Goal: Task Accomplishment & Management: Use online tool/utility

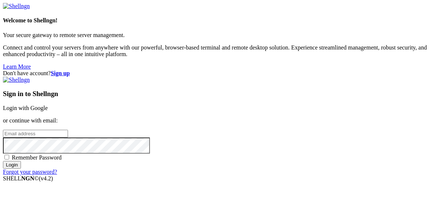
click at [70, 70] on strong "Sign up" at bounding box center [60, 73] width 19 height 6
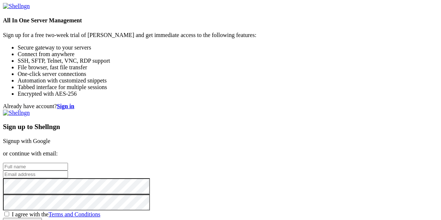
click at [68, 171] on input "email" at bounding box center [35, 175] width 65 height 8
paste input "[EMAIL_ADDRESS][DOMAIN_NAME]"
type input "[EMAIL_ADDRESS][DOMAIN_NAME]"
click at [68, 163] on input "text" at bounding box center [35, 167] width 65 height 8
type input "[PERSON_NAME]"
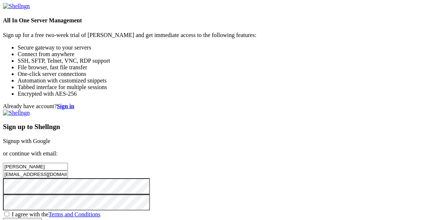
scroll to position [38, 0]
click at [100, 212] on span "I agree with the Terms and Conditions" at bounding box center [56, 215] width 88 height 6
click at [9, 212] on input "I agree with the Terms and Conditions" at bounding box center [6, 214] width 5 height 5
checkbox input "true"
click at [42, 218] on input "Create account" at bounding box center [22, 222] width 39 height 8
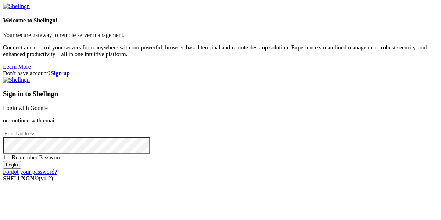
click at [70, 70] on strong "Sign up" at bounding box center [60, 73] width 19 height 6
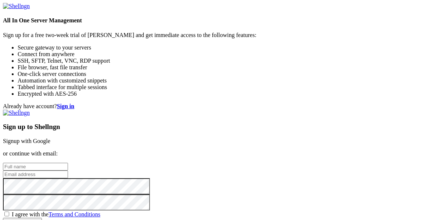
click at [75, 103] on strong "Sign in" at bounding box center [66, 106] width 18 height 6
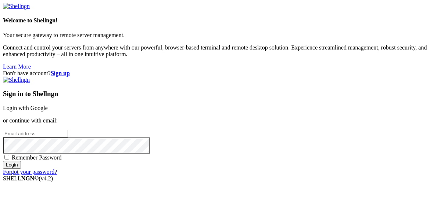
click at [68, 130] on input "email" at bounding box center [35, 134] width 65 height 8
paste input "[EMAIL_ADDRESS][DOMAIN_NAME]"
type input "[EMAIL_ADDRESS][DOMAIN_NAME]"
click at [3, 161] on input "Login" at bounding box center [12, 165] width 18 height 8
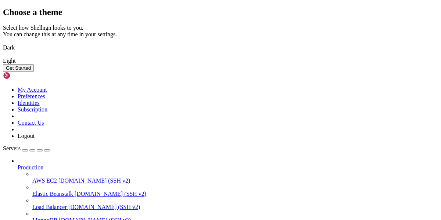
click at [34, 72] on button "Get Started" at bounding box center [18, 68] width 31 height 8
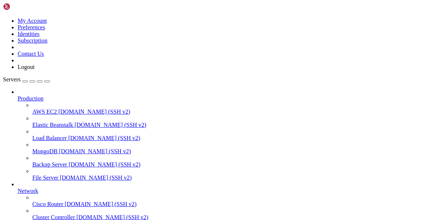
click at [25, 82] on div "button" at bounding box center [25, 82] width 0 height 0
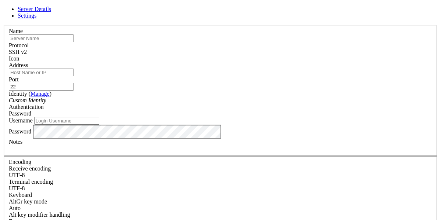
click at [74, 42] on input "text" at bounding box center [41, 39] width 65 height 8
paste input "[EMAIL_ADDRESS][DOMAIN_NAME]"
type input "juletlines"
click at [74, 76] on input "Address" at bounding box center [41, 73] width 65 height 8
paste input "[DOMAIN_NAME]"
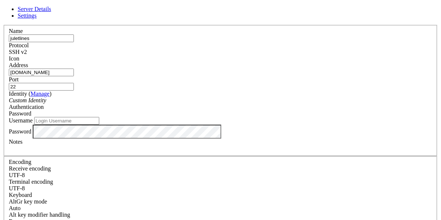
click at [74, 76] on input "[DOMAIN_NAME]" at bounding box center [41, 73] width 65 height 8
type input "[DOMAIN_NAME]"
click at [99, 125] on input "Username" at bounding box center [66, 121] width 65 height 8
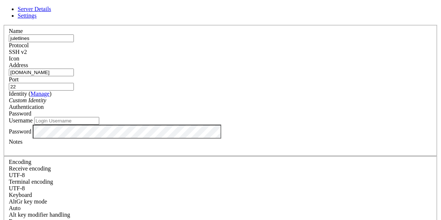
paste input "juletlin"
click at [99, 125] on input "juletlin" at bounding box center [66, 121] width 65 height 8
paste input "67ge5-xYrYNA]9"
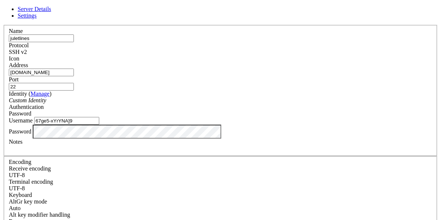
click at [99, 125] on input "67ge5-xYrYNA]9" at bounding box center [66, 121] width 65 height 8
paste input "julet3404"
type input "julet3404"
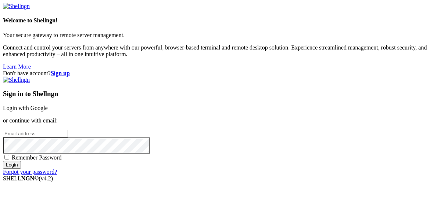
click at [68, 130] on input "email" at bounding box center [35, 134] width 65 height 8
paste input "julet3404"
type input "j"
paste input "julet3404"
click at [68, 130] on input "julet3404" at bounding box center [35, 134] width 65 height 8
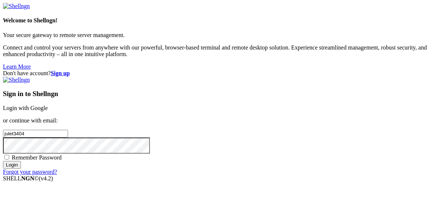
click at [68, 130] on input "julet3404" at bounding box center [35, 134] width 65 height 8
paste input "[EMAIL_ADDRESS][DOMAIN_NAME]"
type input "[EMAIL_ADDRESS][DOMAIN_NAME]"
click at [3, 161] on input "Login" at bounding box center [12, 165] width 18 height 8
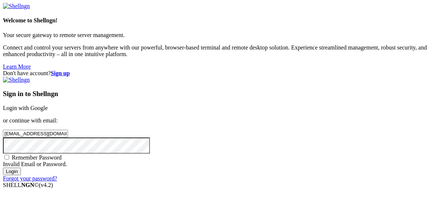
click at [62, 155] on span "Remember Password" at bounding box center [37, 158] width 50 height 6
click at [9, 155] on input "Remember Password" at bounding box center [6, 157] width 5 height 5
click at [62, 155] on span "Remember Password" at bounding box center [37, 158] width 50 height 6
click at [9, 155] on input "Remember Password" at bounding box center [6, 157] width 5 height 5
checkbox input "false"
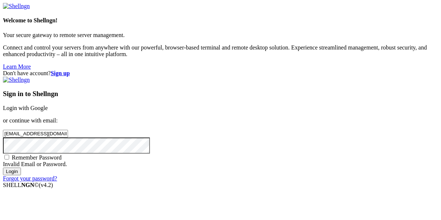
click at [68, 130] on input "[EMAIL_ADDRESS][DOMAIN_NAME]" at bounding box center [35, 134] width 65 height 8
click at [3, 168] on input "Login" at bounding box center [12, 172] width 18 height 8
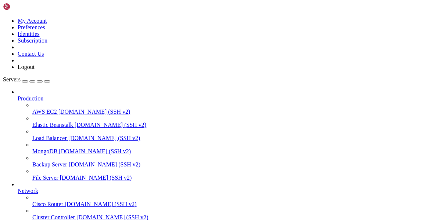
click at [28, 80] on button "button" at bounding box center [25, 81] width 6 height 2
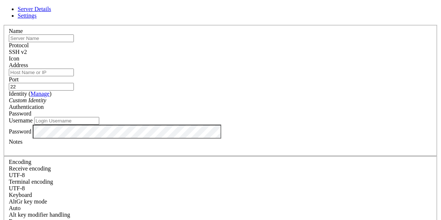
click at [99, 125] on input "Username" at bounding box center [66, 121] width 65 height 8
paste input "julet3404"
click at [99, 125] on input "julet3404" at bounding box center [66, 121] width 65 height 8
type input "julet3404"
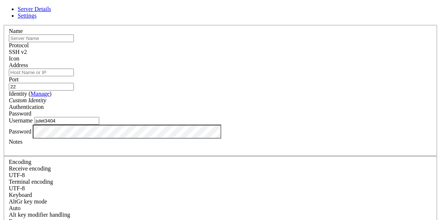
click at [74, 42] on input "text" at bounding box center [41, 39] width 65 height 8
click at [74, 73] on input "Address" at bounding box center [41, 73] width 65 height 8
click at [74, 75] on input "Address" at bounding box center [41, 73] width 65 height 8
paste input "[DOMAIN_NAME]"
click at [74, 76] on input "[DOMAIN_NAME]" at bounding box center [41, 73] width 65 height 8
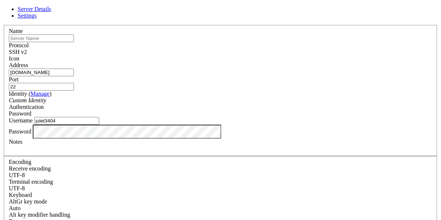
type input "[DOMAIN_NAME]"
click at [74, 42] on input "text" at bounding box center [41, 39] width 65 height 8
type input "server"
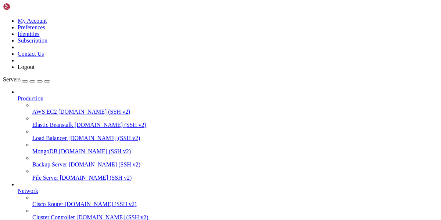
scroll to position [76, 0]
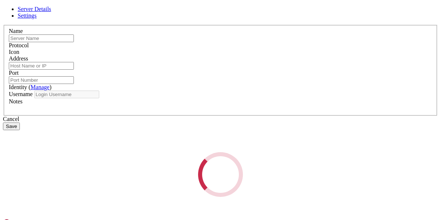
type input "server"
type input "[DOMAIN_NAME]"
type input "22"
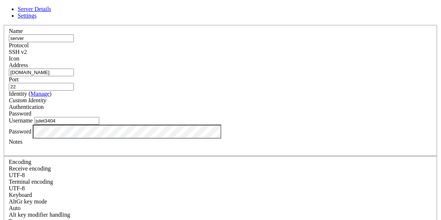
click at [99, 125] on input "julet3404" at bounding box center [66, 121] width 65 height 8
paste input "lin"
type input "juletlin"
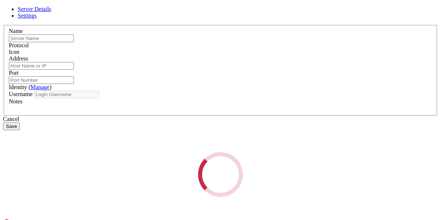
type input "server"
type input "[DOMAIN_NAME]"
type input "22"
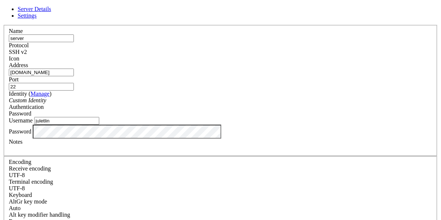
click at [74, 76] on input "[DOMAIN_NAME]" at bounding box center [41, 73] width 65 height 8
click at [31, 111] on span "Password" at bounding box center [20, 114] width 22 height 6
click at [99, 125] on input "juletlin" at bounding box center [66, 121] width 65 height 8
paste input "67ge5-xYrYNA]9"
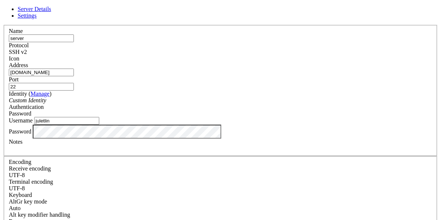
click at [99, 125] on input "juletlin" at bounding box center [66, 121] width 65 height 8
paste input "3404"
type input "julet3404"
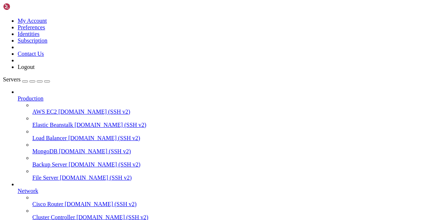
drag, startPoint x: 33, startPoint y: 199, endPoint x: 18, endPoint y: 36, distance: 163.7
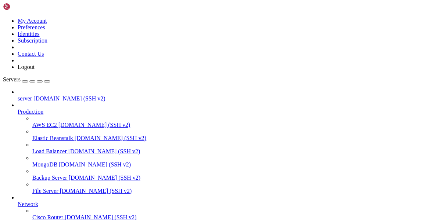
click at [28, 95] on span "server" at bounding box center [25, 98] width 14 height 6
